Goal: Transaction & Acquisition: Purchase product/service

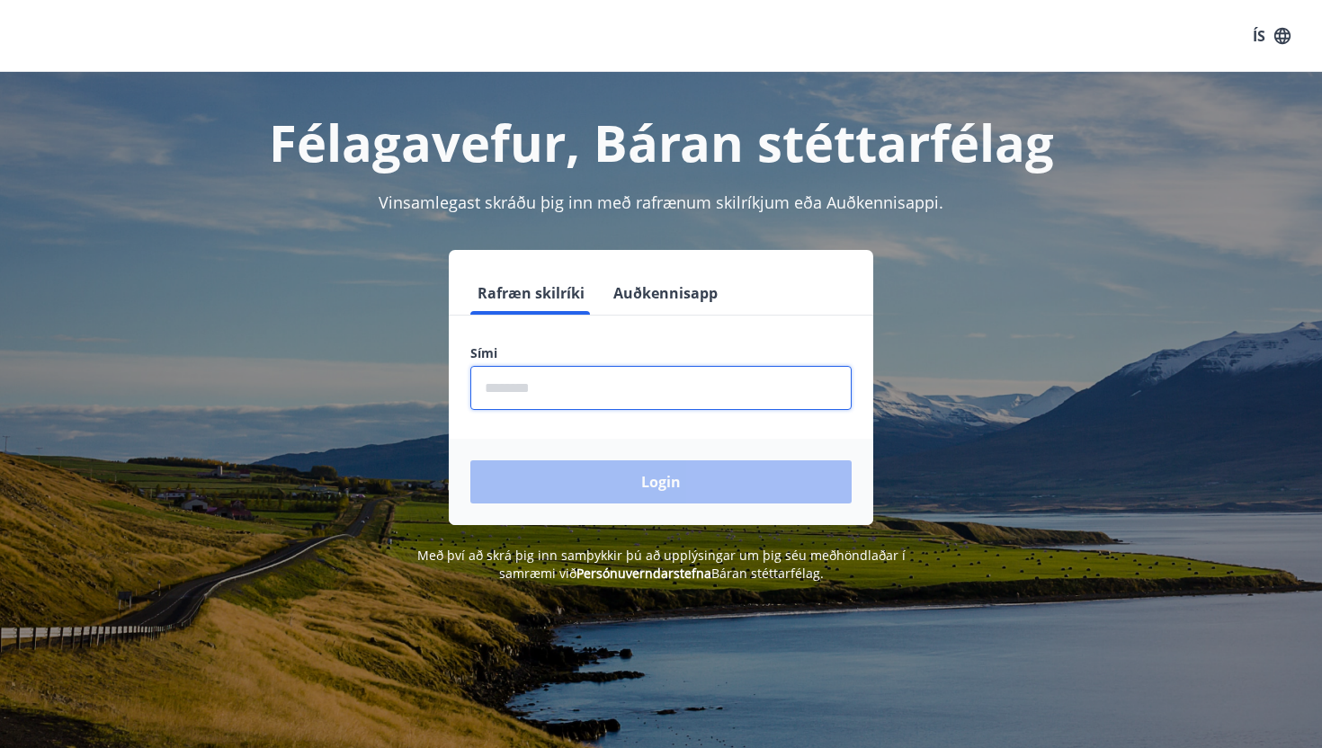
click at [554, 382] on input "phone" at bounding box center [660, 388] width 381 height 44
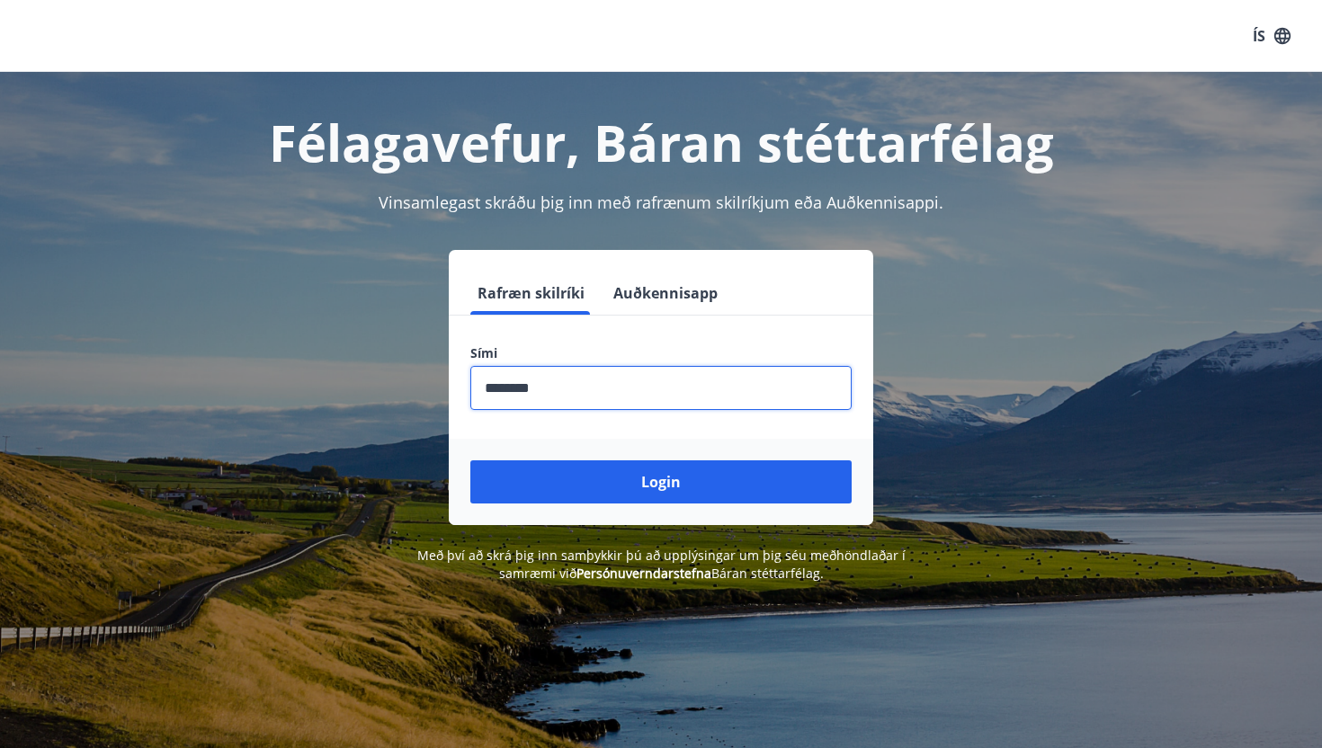
type input "********"
click at [470, 460] on button "Login" at bounding box center [660, 481] width 381 height 43
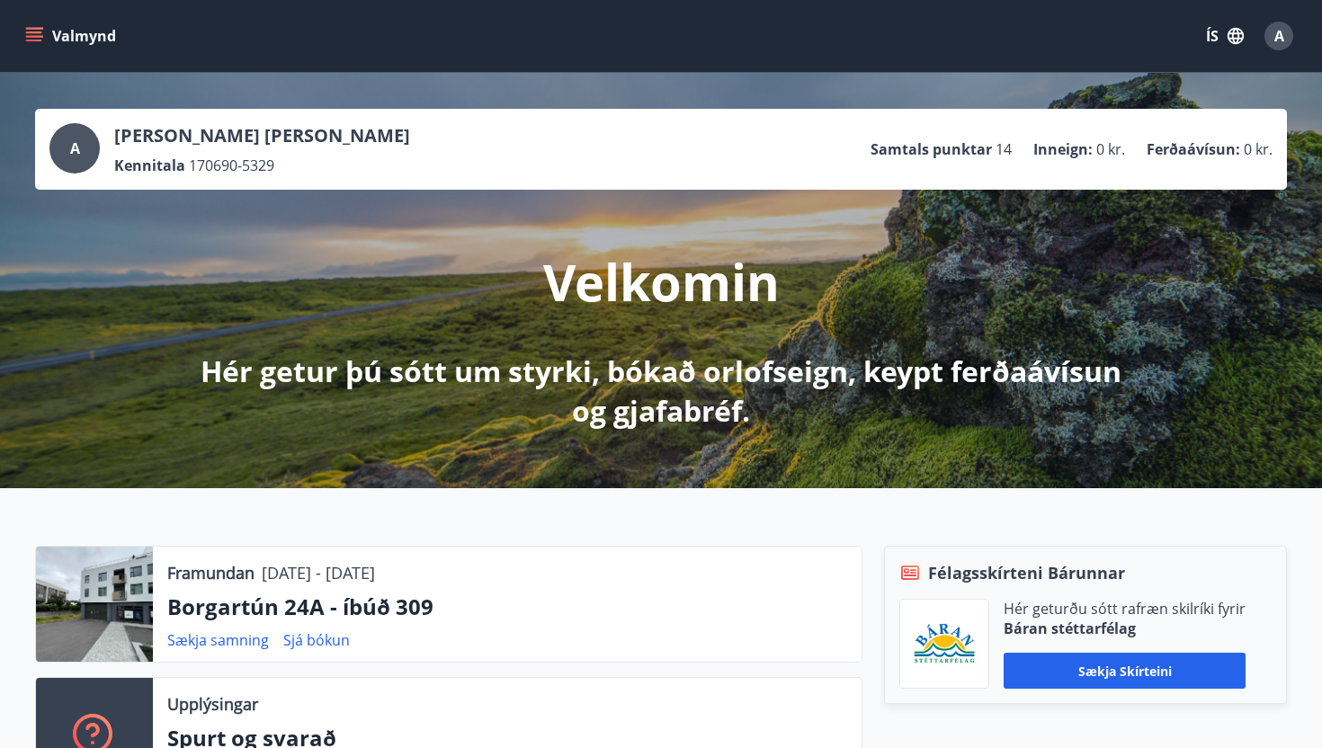
click at [44, 40] on button "Valmynd" at bounding box center [73, 36] width 102 height 32
click at [1245, 27] on button "ÍS" at bounding box center [1225, 36] width 58 height 32
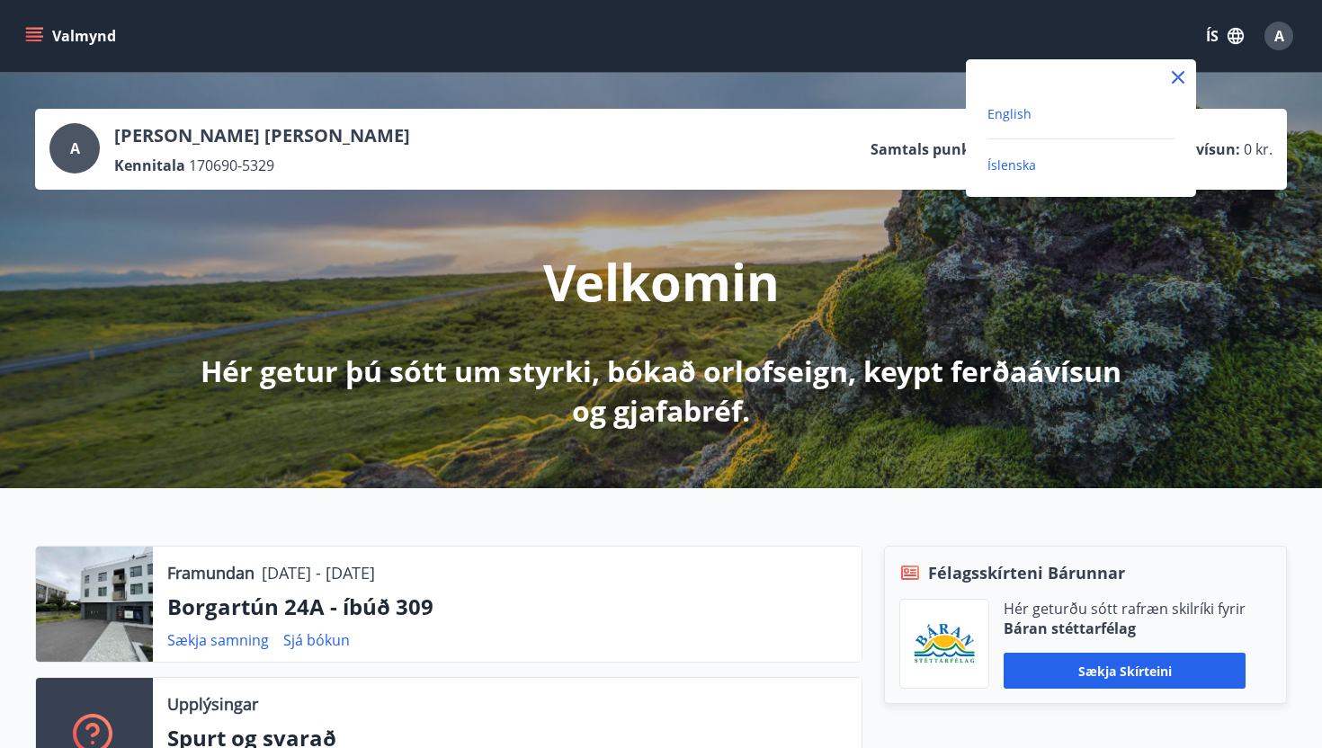
click at [1010, 108] on span "English" at bounding box center [1009, 113] width 44 height 17
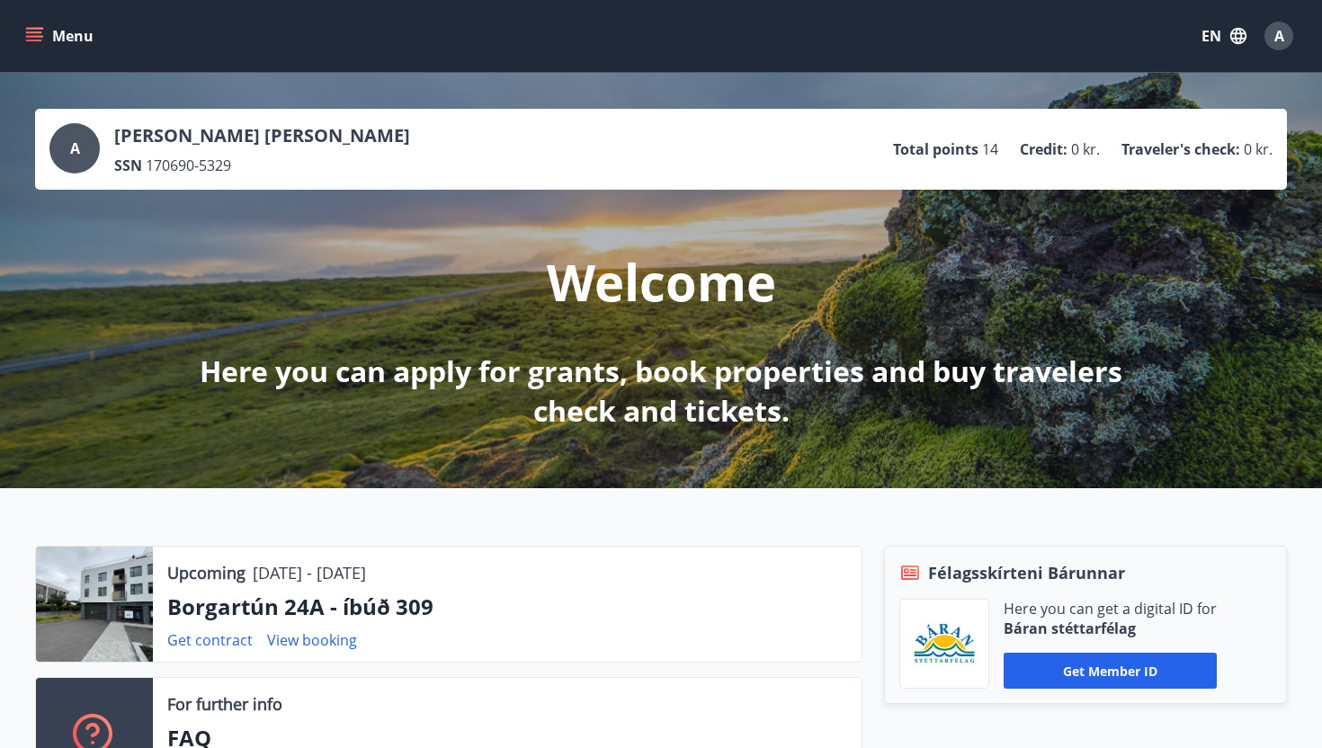
click at [53, 33] on button "Menu" at bounding box center [61, 36] width 79 height 32
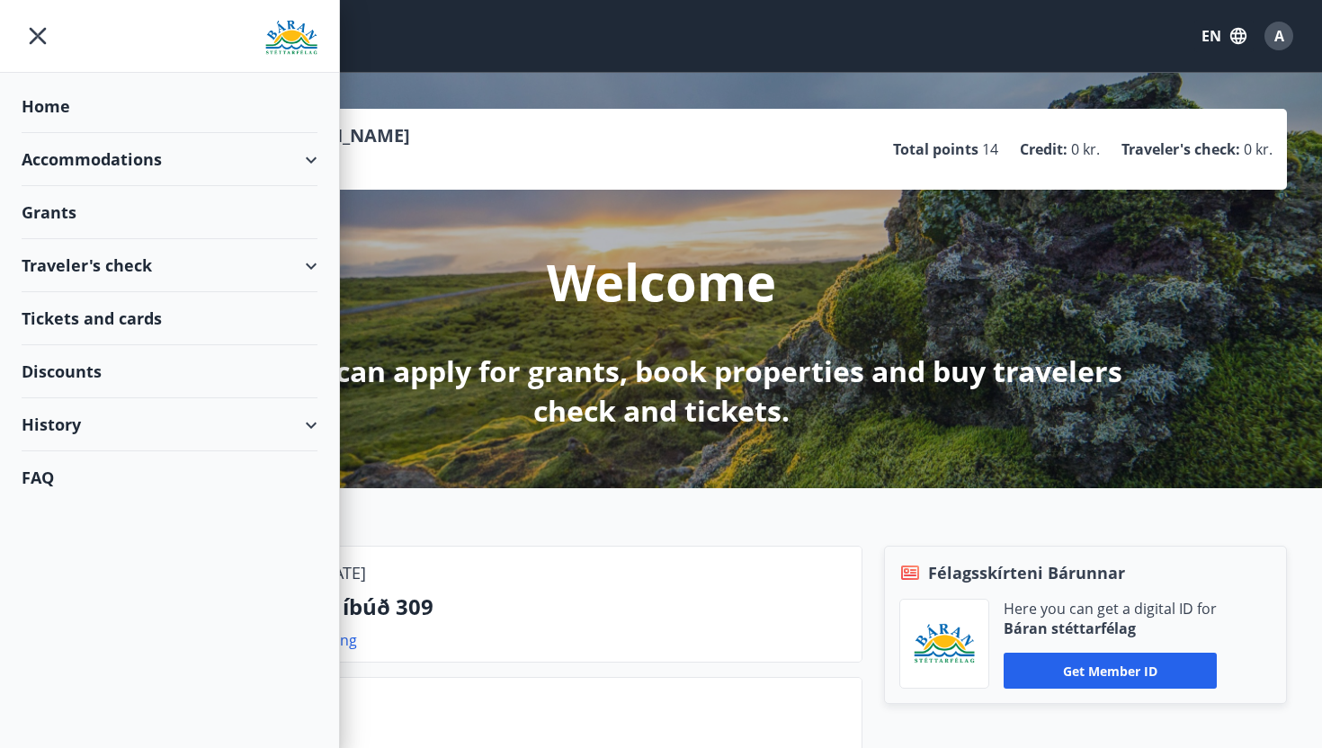
click at [106, 172] on div "Accommodations" at bounding box center [170, 159] width 296 height 53
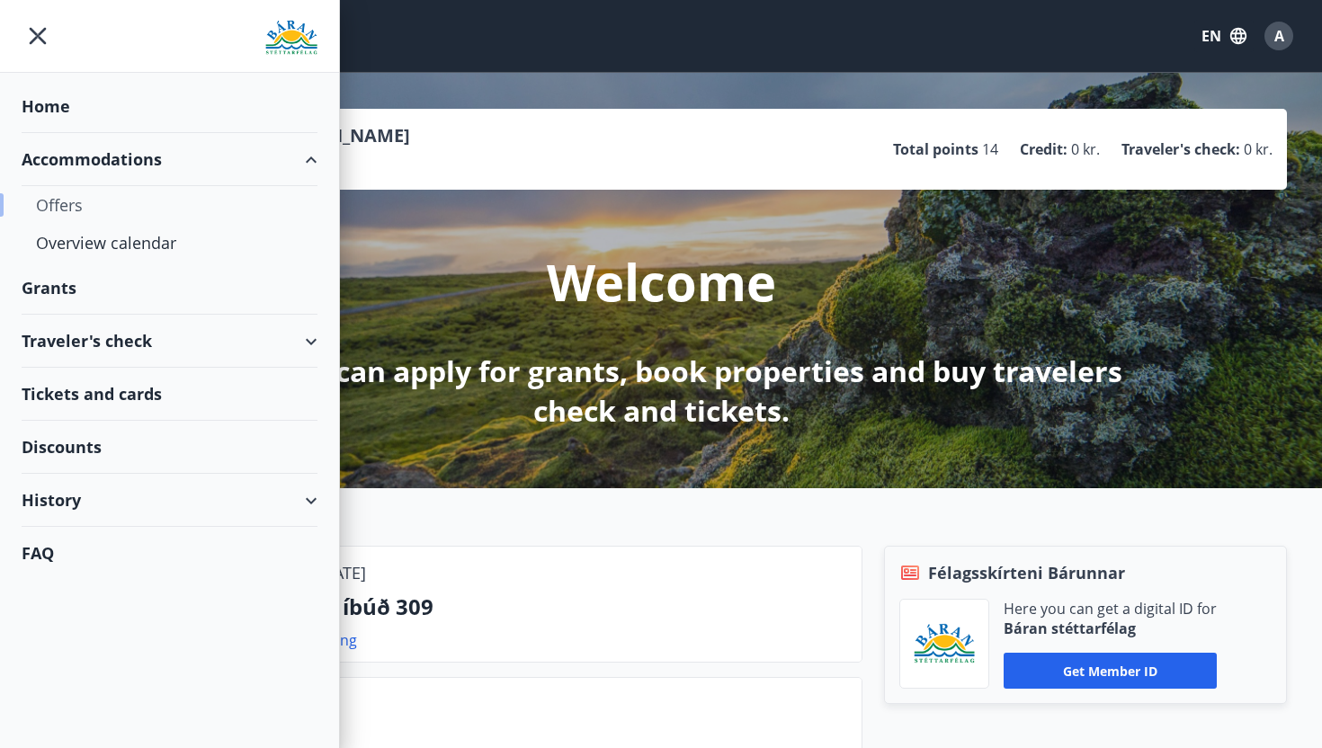
click at [66, 208] on div "Offers" at bounding box center [169, 205] width 267 height 38
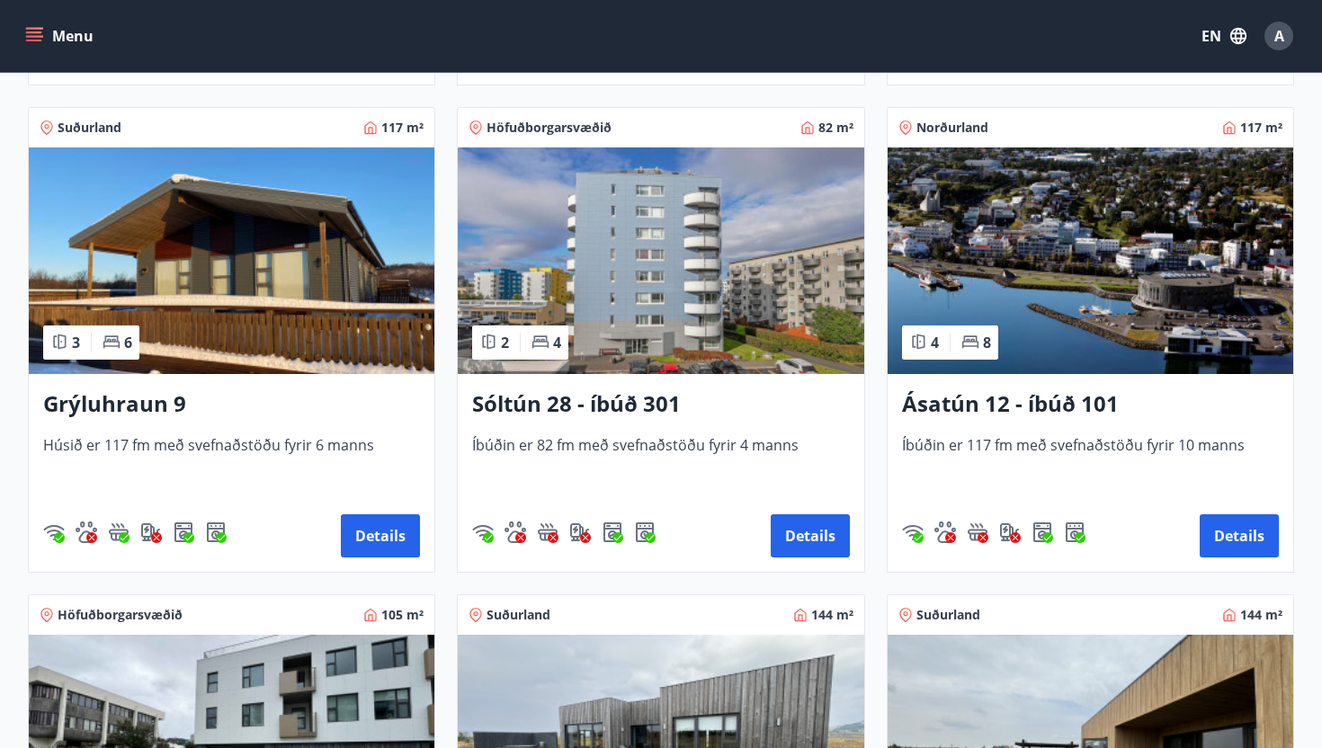
scroll to position [1343, 0]
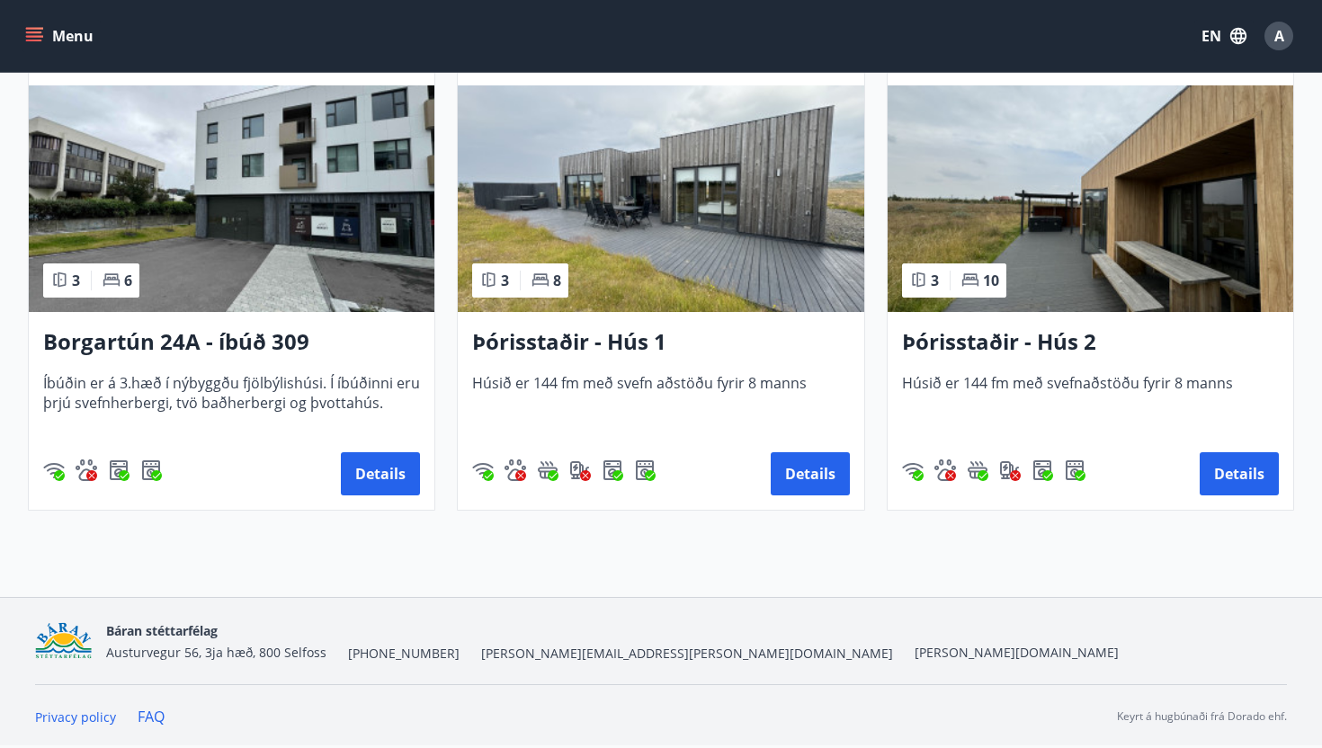
click at [44, 36] on button "Menu" at bounding box center [61, 36] width 79 height 32
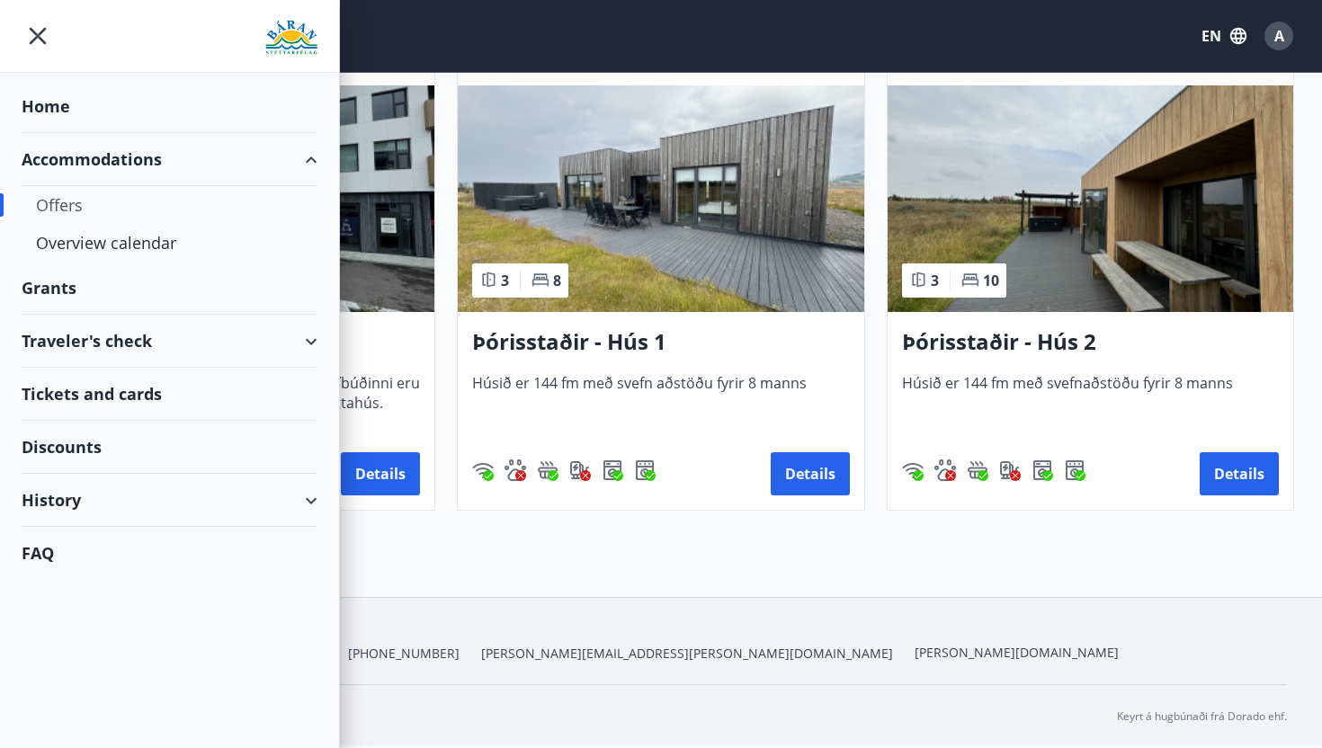
click at [69, 344] on div "Traveler's check" at bounding box center [170, 341] width 296 height 53
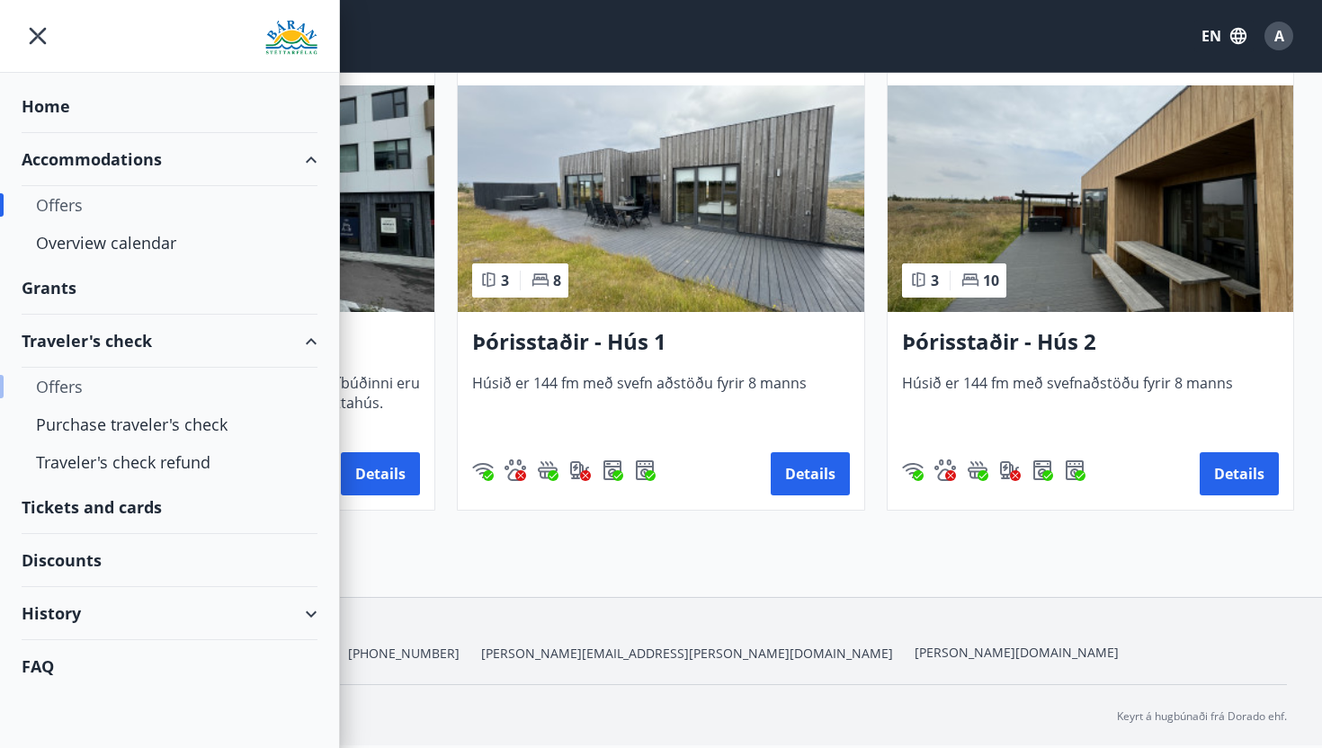
click at [63, 383] on div "Offers" at bounding box center [169, 387] width 267 height 38
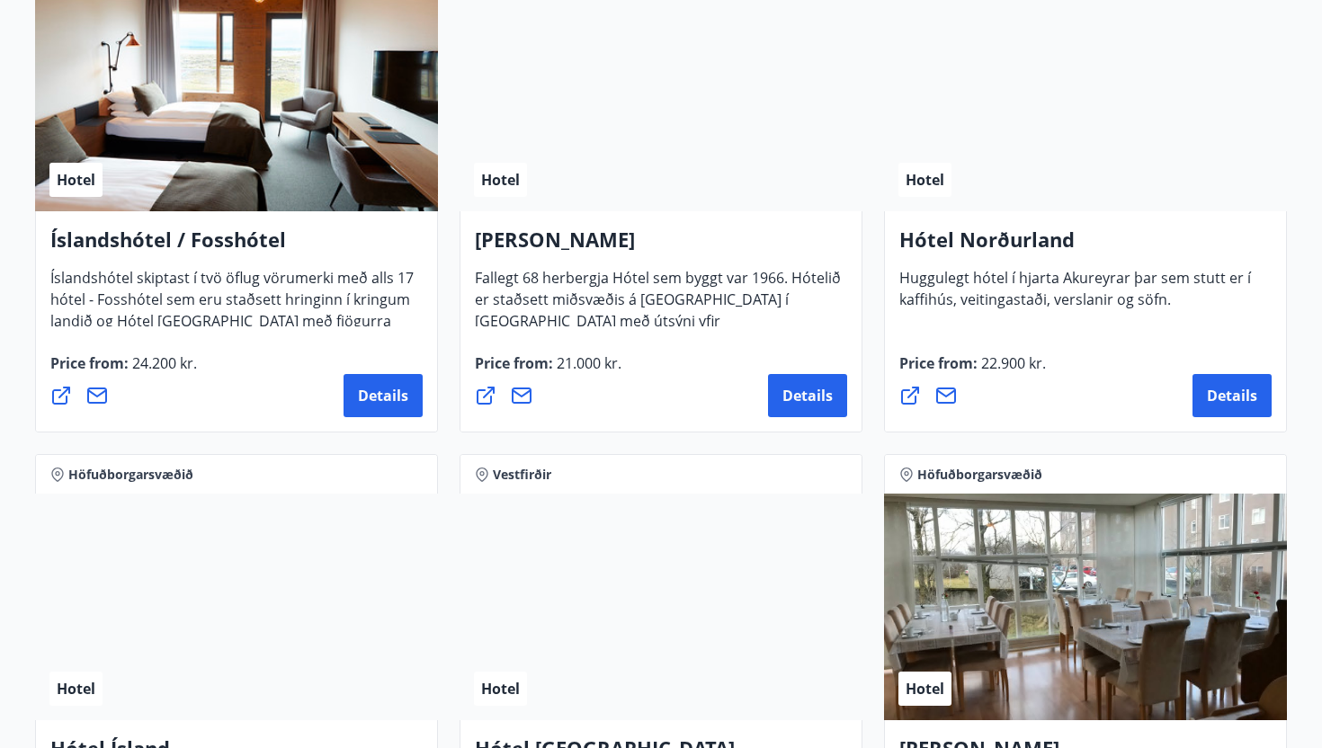
scroll to position [2318, 0]
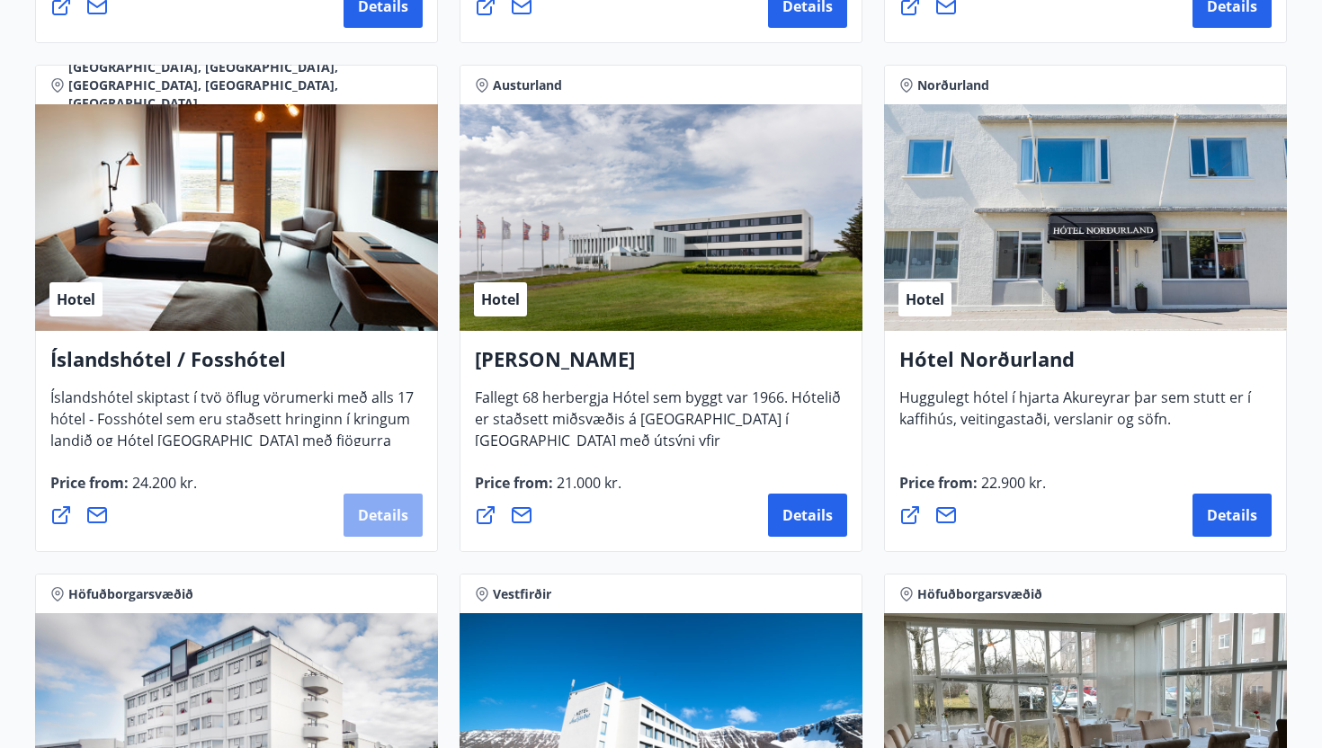
click at [386, 533] on button "Details" at bounding box center [383, 515] width 79 height 43
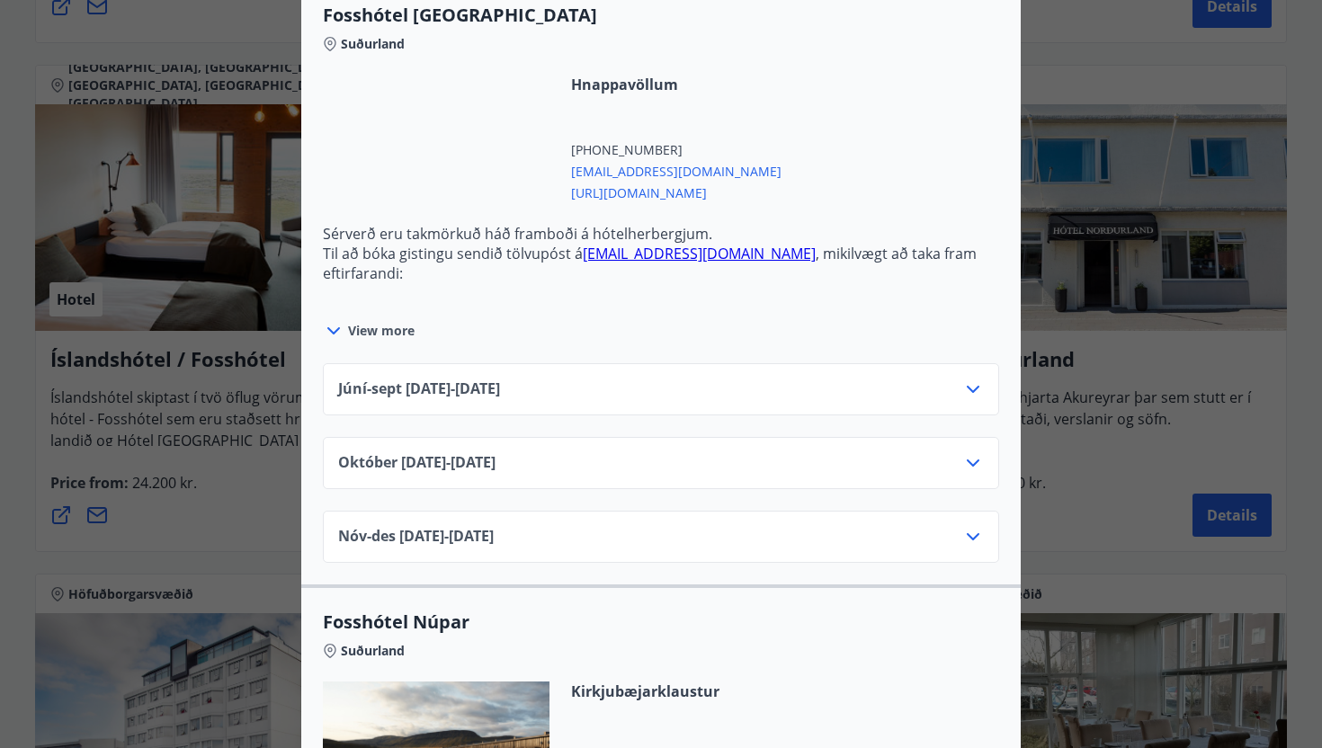
scroll to position [5233, 0]
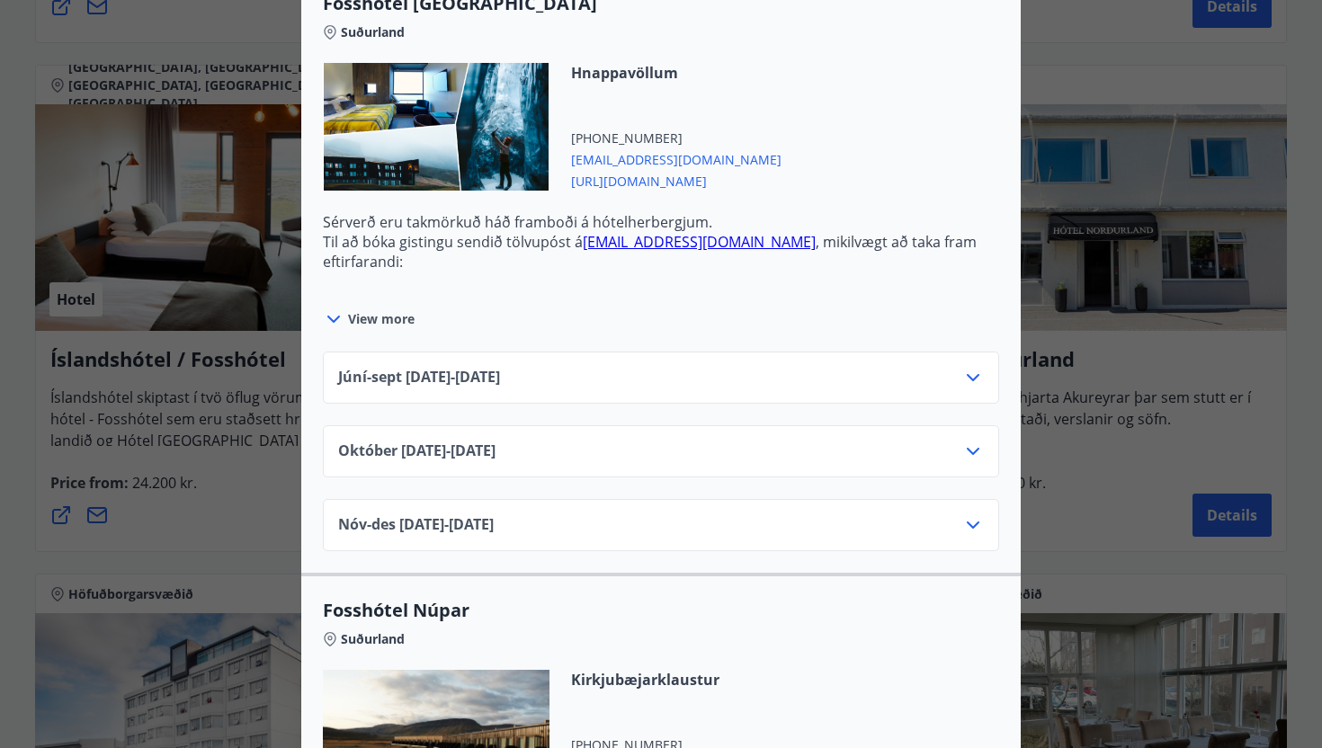
click at [359, 322] on span "View more" at bounding box center [381, 319] width 67 height 18
click at [334, 322] on icon at bounding box center [333, 319] width 13 height 7
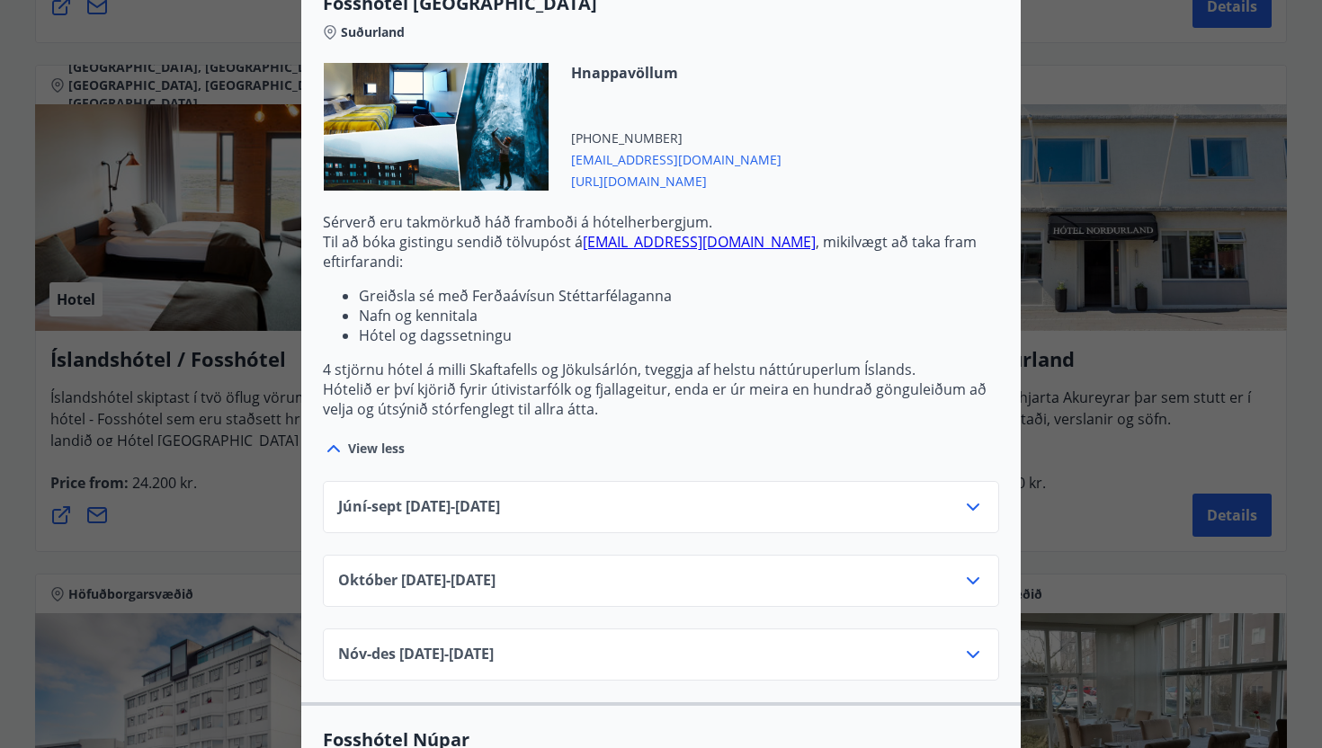
click at [426, 496] on span "Júní-[DATE]06.25 - [DATE]" at bounding box center [419, 507] width 162 height 22
click at [982, 497] on icon at bounding box center [973, 507] width 22 height 22
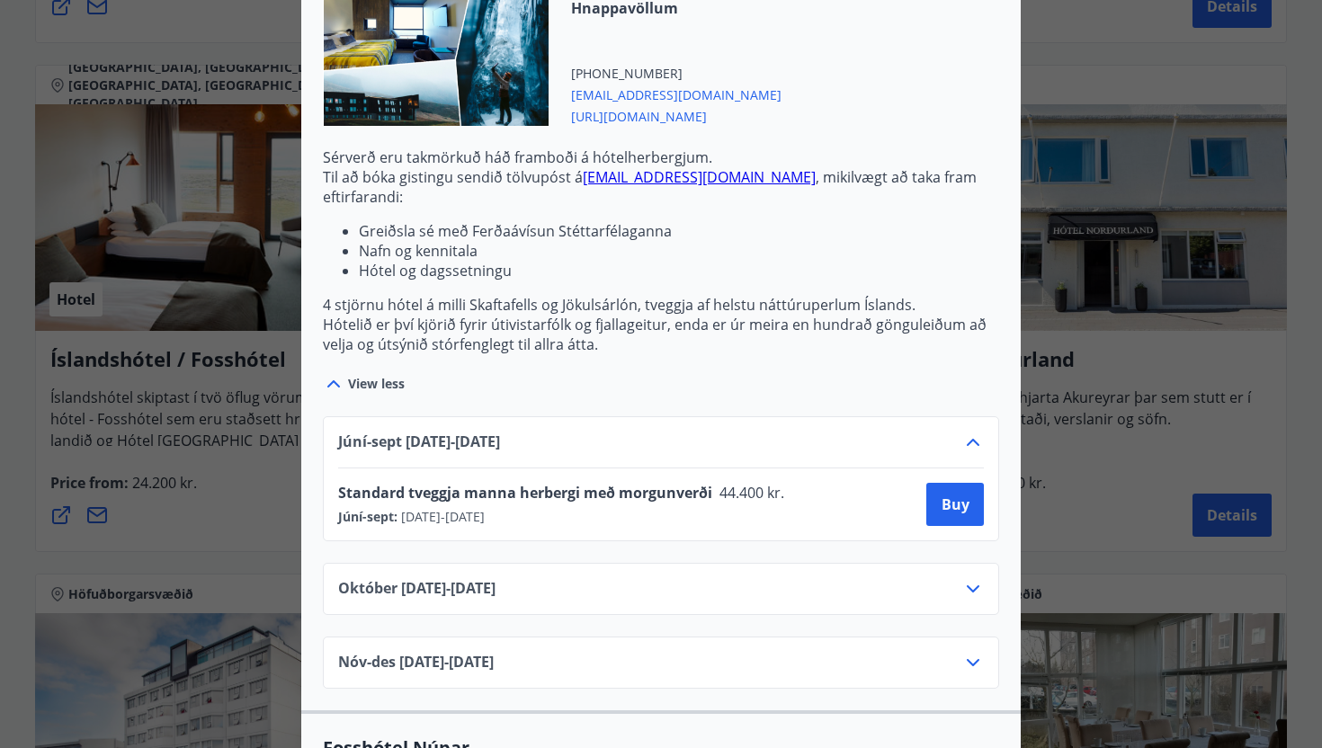
scroll to position [5299, 0]
click at [949, 562] on div "[DATE]10.25 - [DATE]" at bounding box center [661, 588] width 676 height 52
click at [944, 497] on button "Buy" at bounding box center [955, 503] width 58 height 43
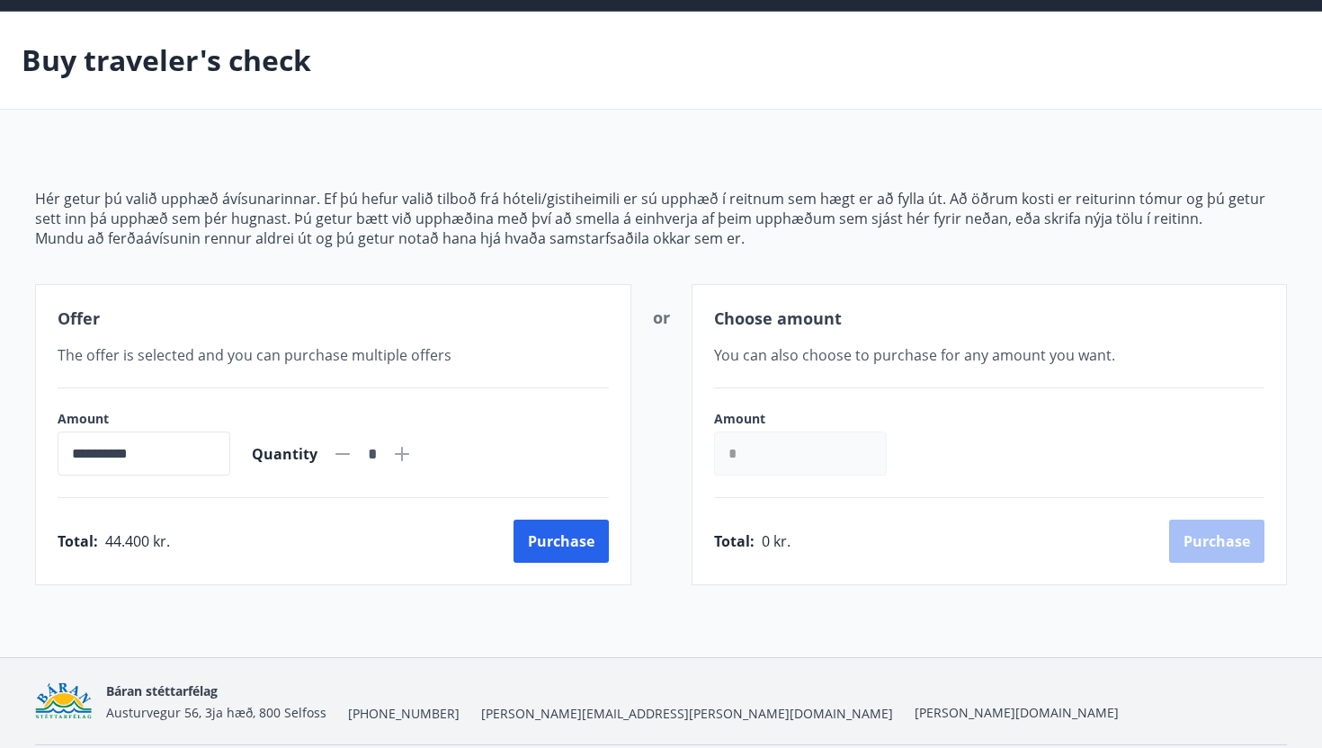
scroll to position [121, 0]
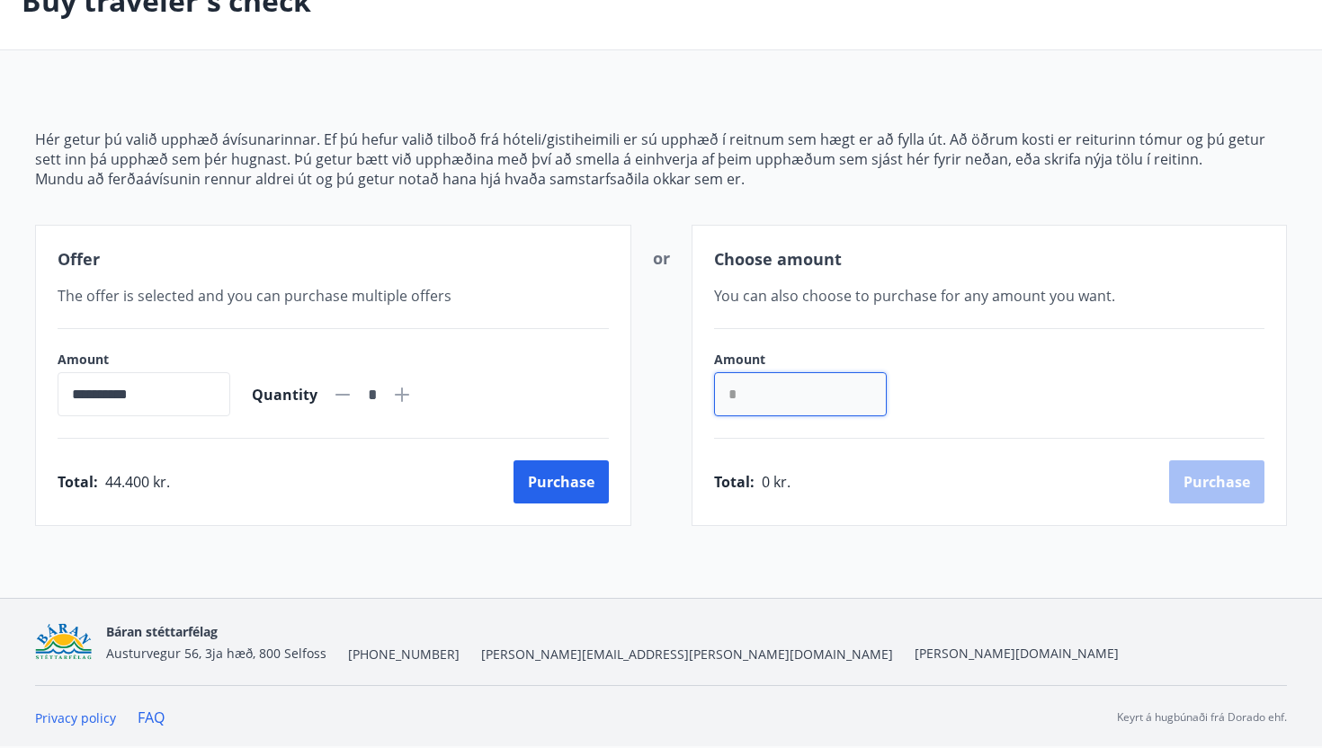
click at [780, 397] on input "*" at bounding box center [800, 394] width 173 height 44
click at [191, 399] on input "**********" at bounding box center [144, 394] width 173 height 44
click at [538, 485] on button "Purchase" at bounding box center [561, 481] width 95 height 43
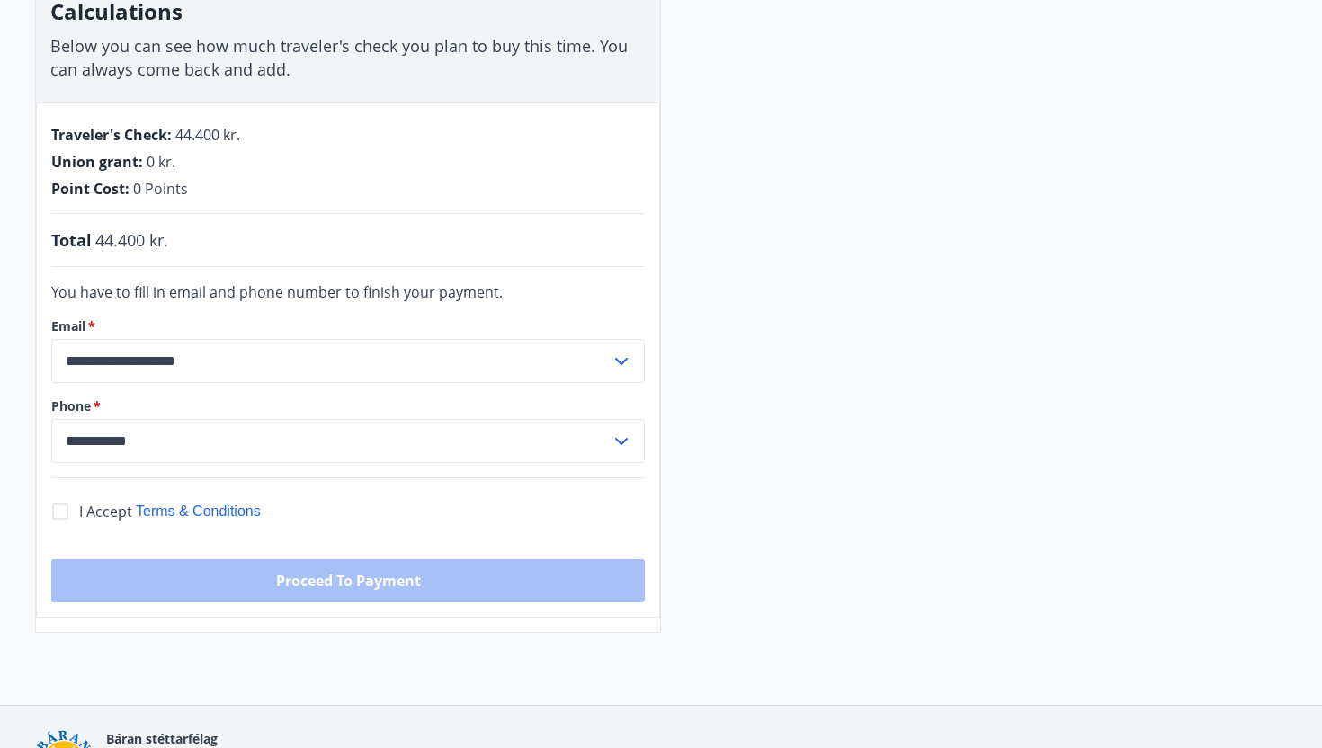
scroll to position [327, 0]
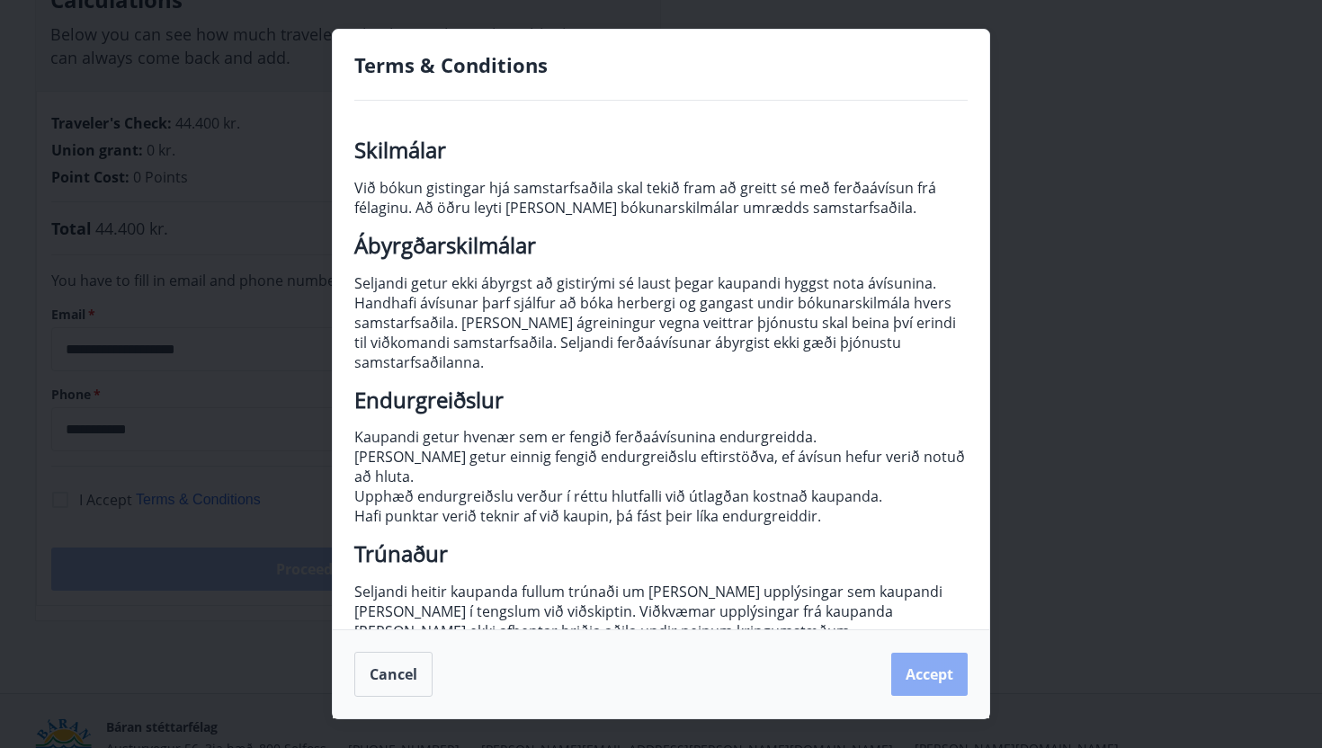
click at [931, 678] on button "Accept" at bounding box center [929, 674] width 76 height 43
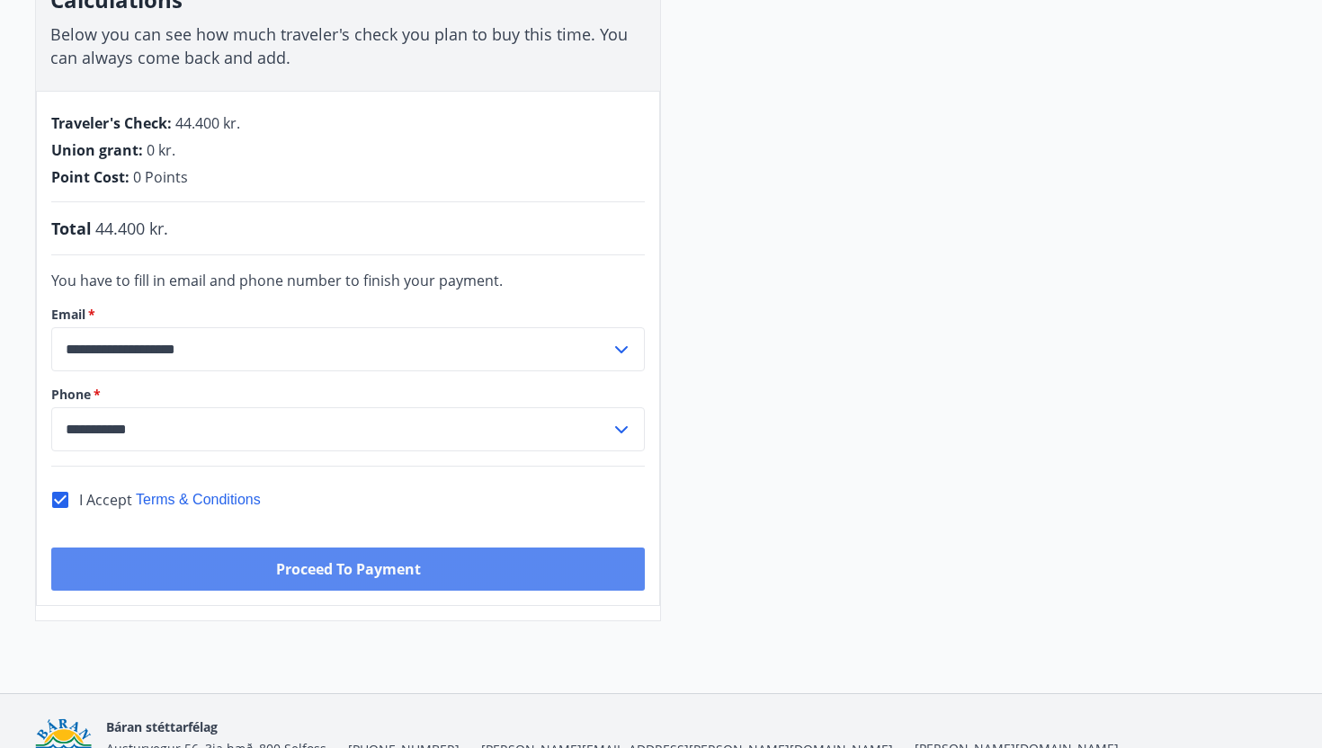
click at [498, 567] on button "Proceed to Payment" at bounding box center [348, 569] width 594 height 43
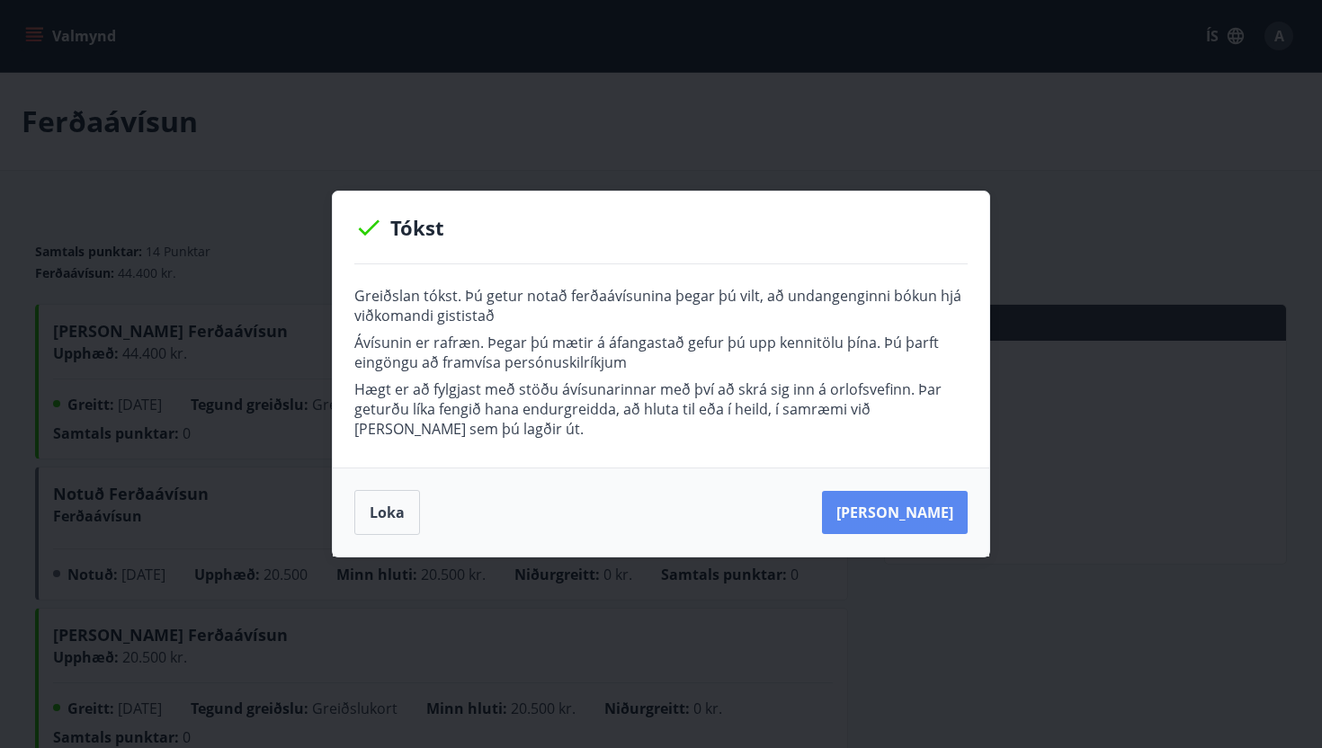
click at [915, 514] on button "Kaupa meira" at bounding box center [895, 512] width 146 height 43
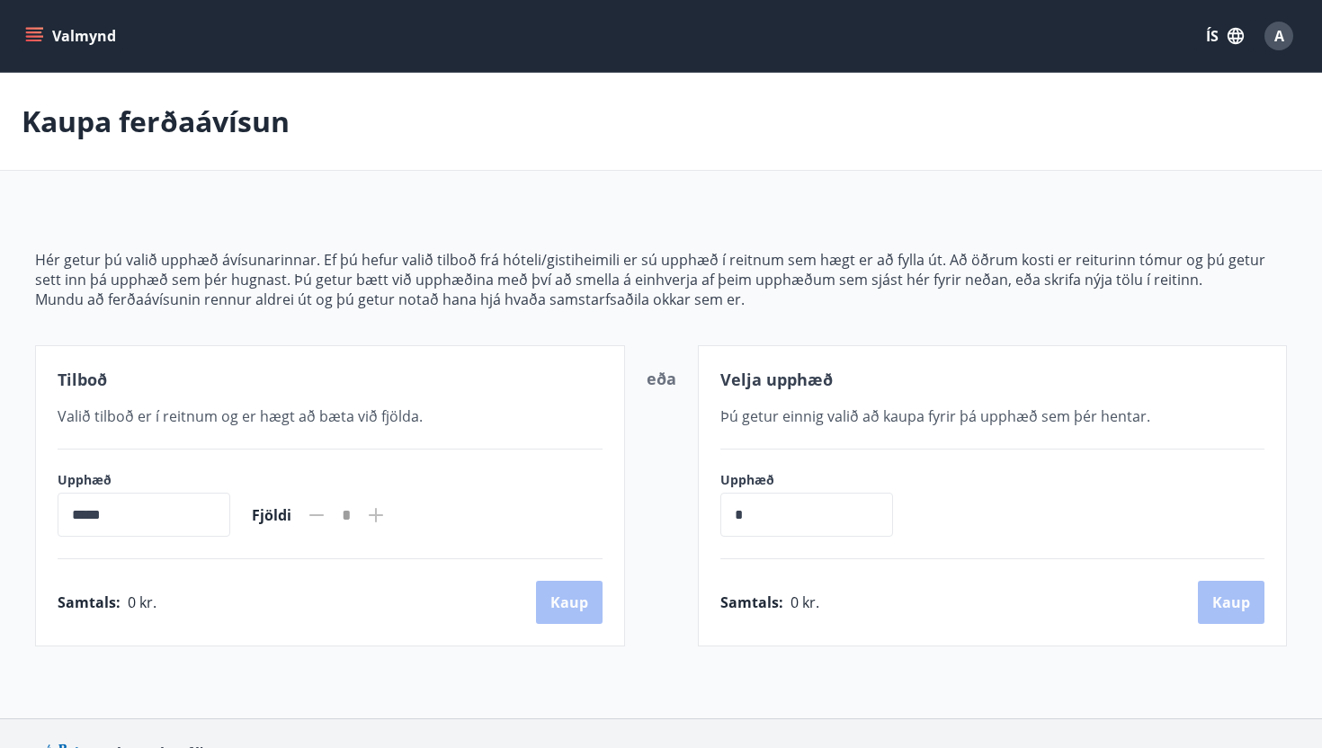
click at [68, 35] on button "Valmynd" at bounding box center [73, 36] width 102 height 32
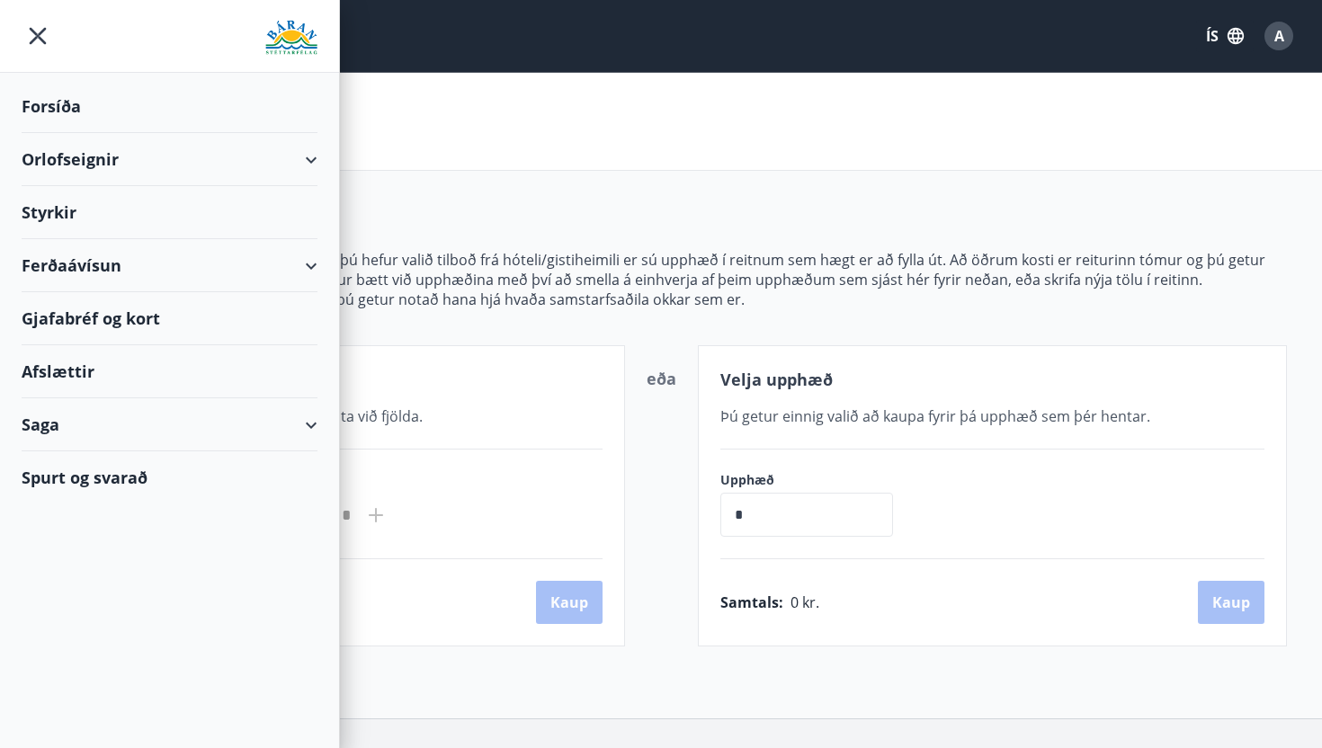
click at [1207, 42] on button "ÍS" at bounding box center [1225, 36] width 58 height 32
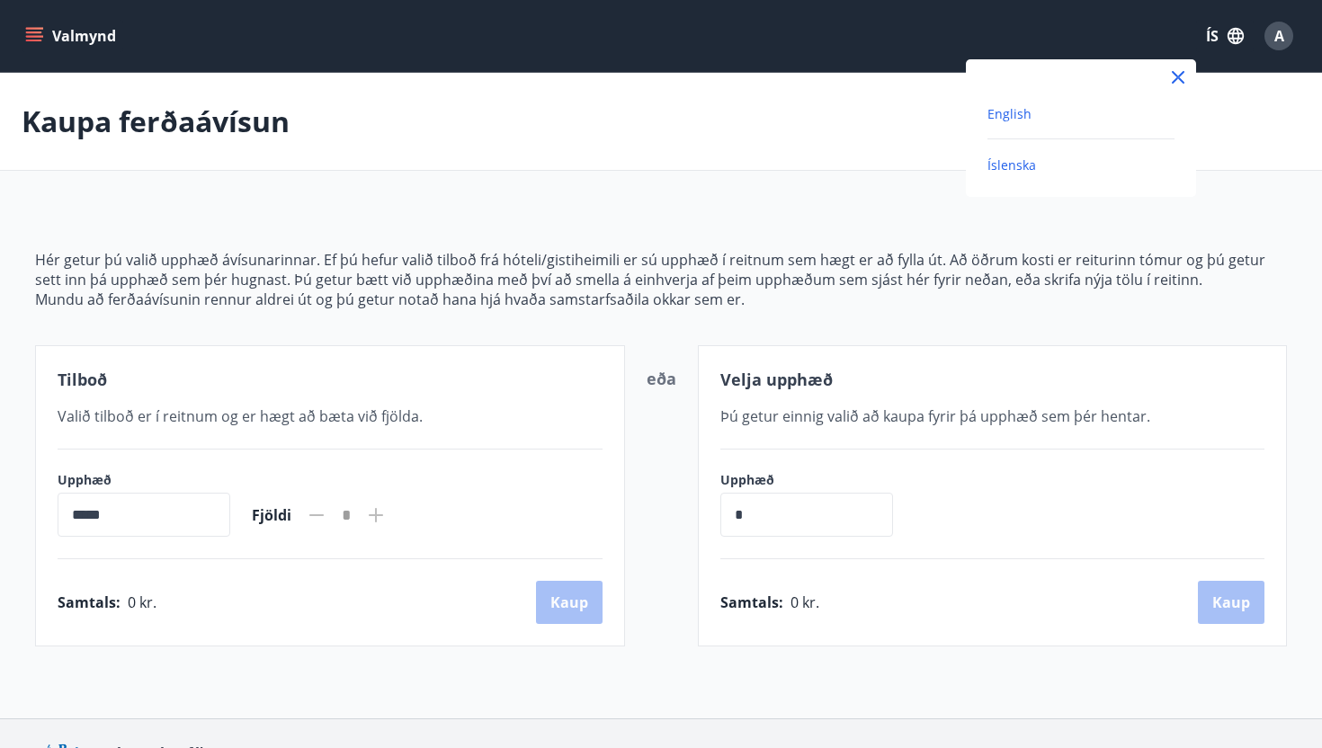
click at [1017, 108] on span "English" at bounding box center [1009, 113] width 44 height 17
